Goal: Task Accomplishment & Management: Use online tool/utility

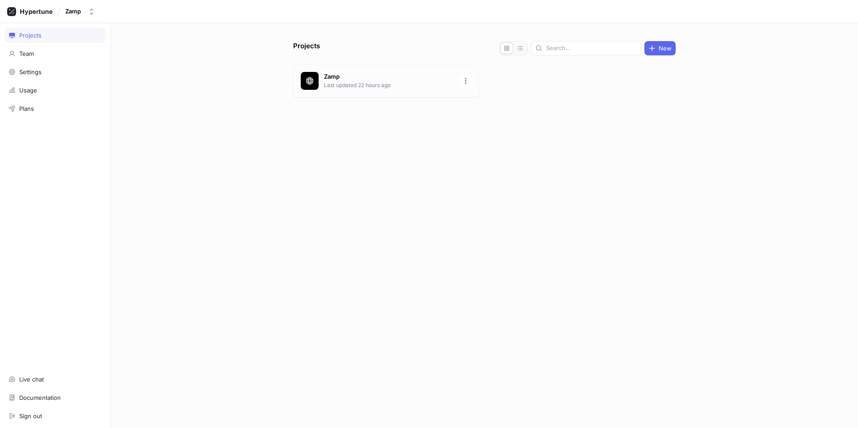
click at [326, 94] on div "Zamp Last updated 22 hours ago" at bounding box center [386, 80] width 187 height 33
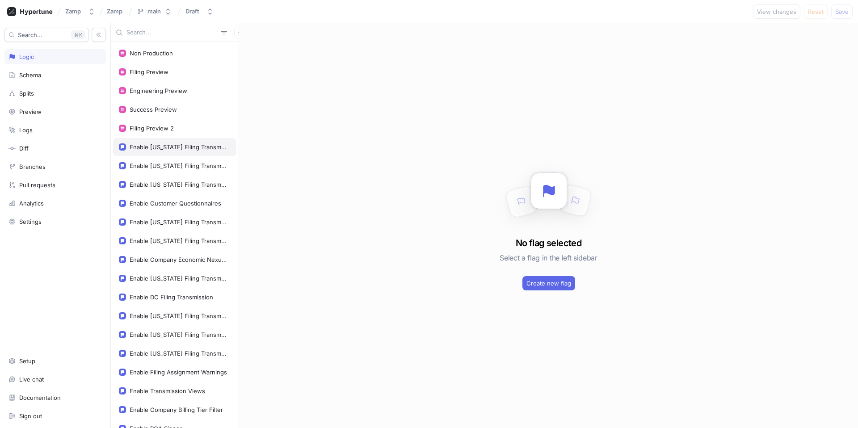
click at [177, 149] on div "Enable [US_STATE] Filing Transmission" at bounding box center [178, 146] width 97 height 7
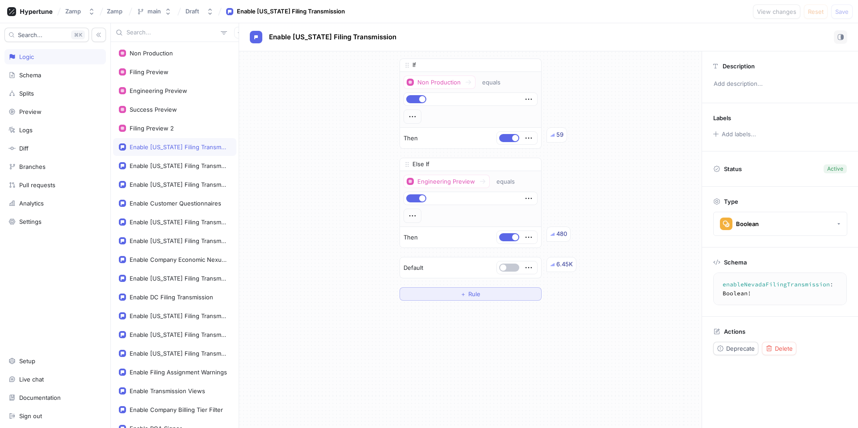
click at [474, 289] on button "＋ Rule" at bounding box center [470, 293] width 142 height 13
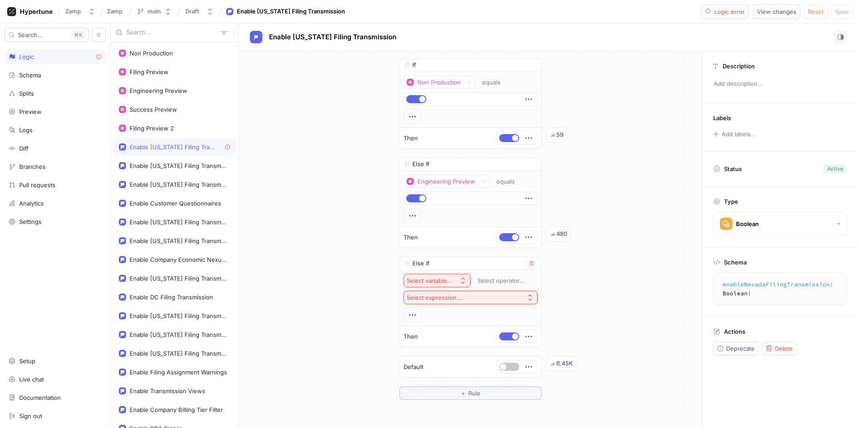
click at [459, 282] on icon "button" at bounding box center [462, 280] width 7 height 7
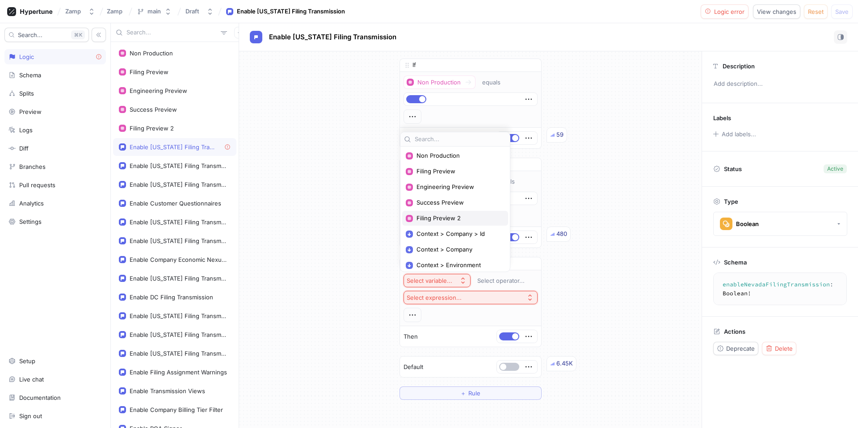
click at [450, 215] on span "Filing Preview 2" at bounding box center [458, 218] width 84 height 8
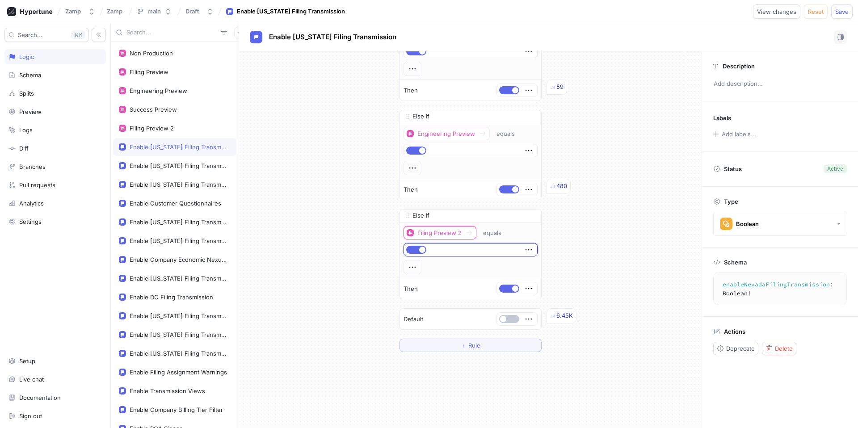
scroll to position [82, 0]
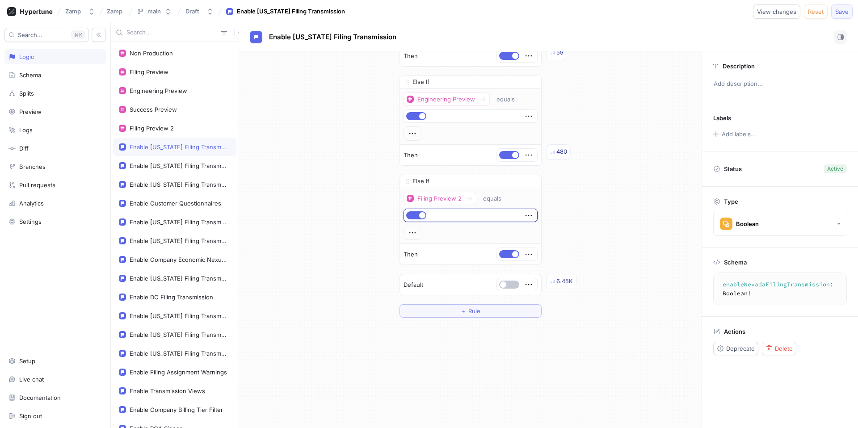
click at [848, 9] on span "Save" at bounding box center [841, 11] width 13 height 5
